Goal: Task Accomplishment & Management: Use online tool/utility

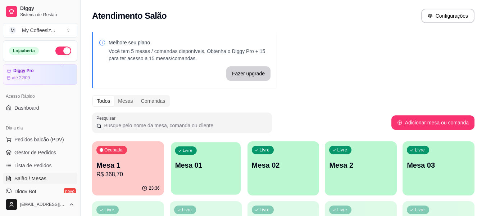
click at [216, 171] on div "Livre Mesa 01" at bounding box center [206, 164] width 70 height 44
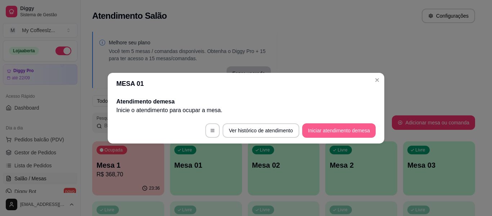
click at [339, 128] on button "Iniciar atendimento de mesa" at bounding box center [338, 130] width 73 height 14
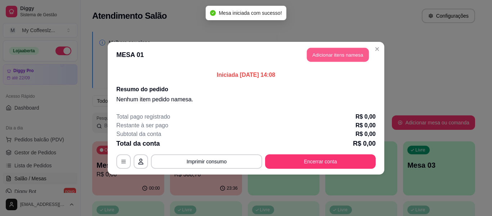
click at [325, 58] on button "Adicionar itens na mesa" at bounding box center [338, 54] width 62 height 14
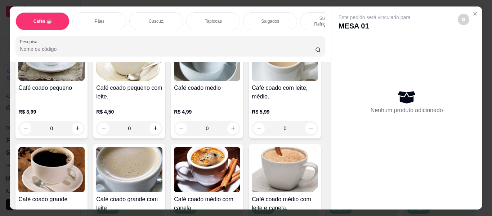
scroll to position [72, 0]
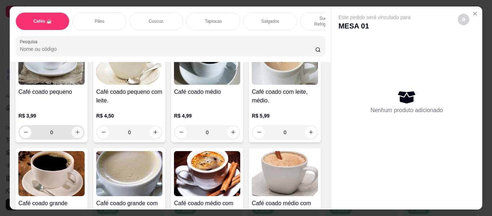
click at [75, 129] on icon "increase-product-quantity" at bounding box center [77, 131] width 5 height 5
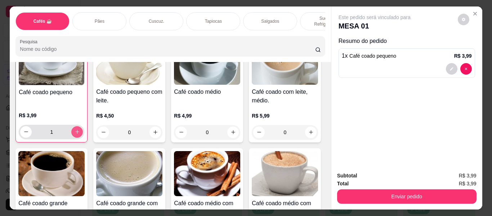
type input "1"
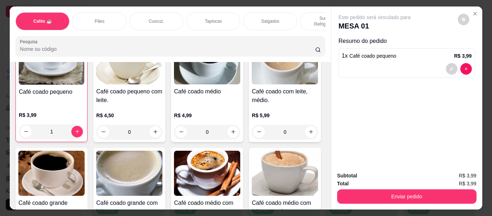
drag, startPoint x: 311, startPoint y: 14, endPoint x: 282, endPoint y: 63, distance: 56.3
click at [311, 15] on p "Sucos e Refrigerantes" at bounding box center [327, 21] width 42 height 12
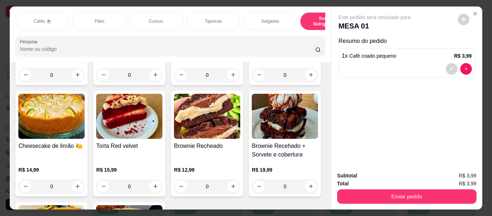
scroll to position [19, 0]
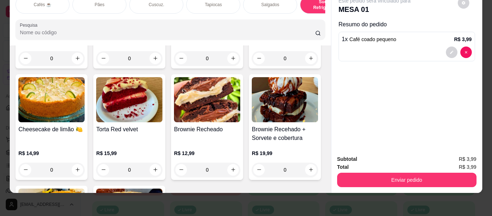
type input "1"
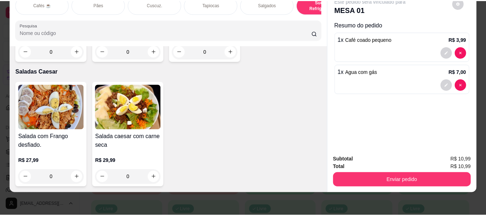
scroll to position [4319, 0]
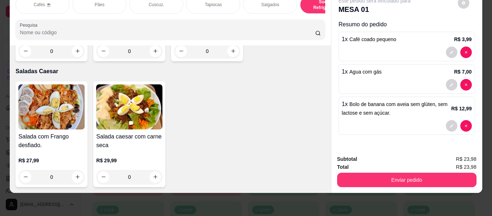
type input "2"
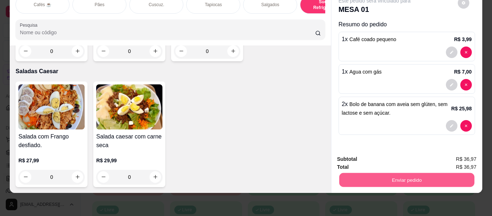
click at [365, 173] on button "Enviar pedido" at bounding box center [406, 180] width 135 height 14
click at [353, 157] on button "Não registrar e enviar pedido" at bounding box center [382, 156] width 73 height 13
